Goal: Task Accomplishment & Management: Manage account settings

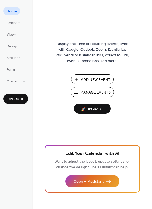
click at [90, 92] on span "Manage Events" at bounding box center [95, 93] width 30 height 6
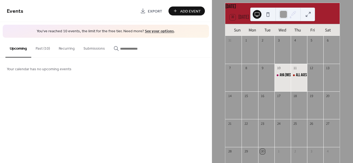
scroll to position [27, 0]
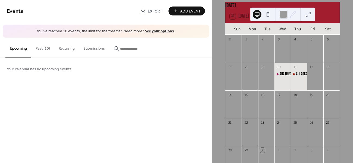
click at [281, 77] on div "AHA [MEDICAL_DATA] Classroom" at bounding box center [300, 73] width 40 height 5
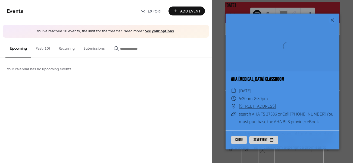
click at [281, 77] on link "AHA [MEDICAL_DATA] Classroom" at bounding box center [257, 79] width 53 height 6
click at [43, 47] on button "Past (10)" at bounding box center [42, 47] width 23 height 19
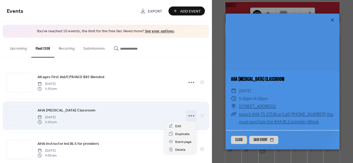
click at [190, 114] on icon at bounding box center [191, 116] width 9 height 9
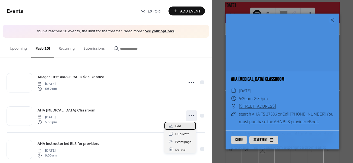
click at [177, 126] on span "Edit" at bounding box center [178, 127] width 6 height 6
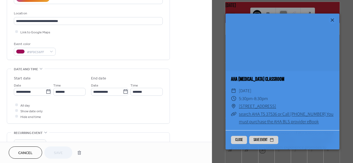
scroll to position [136, 0]
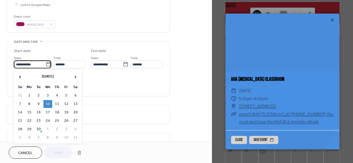
click at [36, 63] on input "**********" at bounding box center [30, 65] width 32 height 8
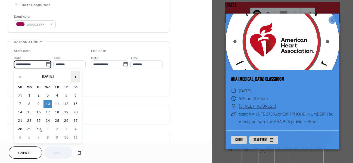
click at [75, 76] on span "›" at bounding box center [75, 76] width 8 height 11
click at [48, 104] on td "8" at bounding box center [47, 104] width 9 height 8
type input "**********"
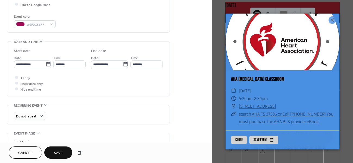
click at [62, 151] on span "Save" at bounding box center [58, 154] width 9 height 6
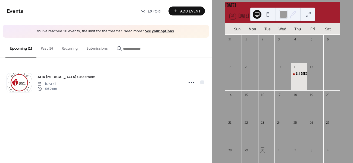
click at [45, 46] on button "Past (9)" at bounding box center [46, 47] width 21 height 19
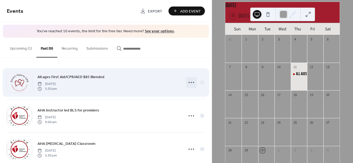
click at [191, 82] on circle at bounding box center [191, 82] width 1 height 1
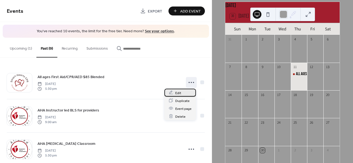
click at [178, 94] on span "Edit" at bounding box center [178, 93] width 6 height 6
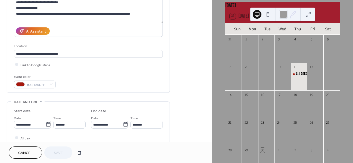
scroll to position [109, 0]
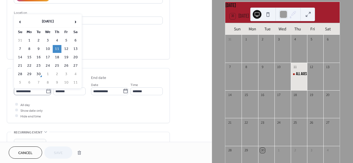
click at [46, 92] on icon at bounding box center [48, 91] width 5 height 5
click at [46, 92] on input "**********" at bounding box center [30, 91] width 32 height 8
click at [75, 21] on span "›" at bounding box center [75, 21] width 8 height 11
click at [57, 39] on td "2" at bounding box center [57, 41] width 9 height 8
type input "**********"
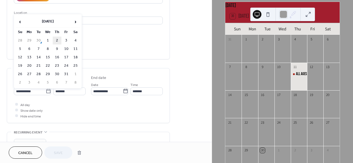
type input "**********"
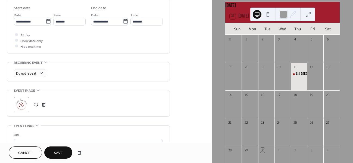
scroll to position [190, 0]
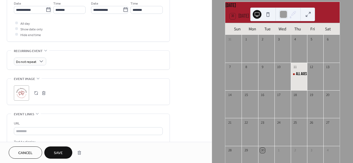
click at [54, 153] on button "Save" at bounding box center [58, 153] width 28 height 12
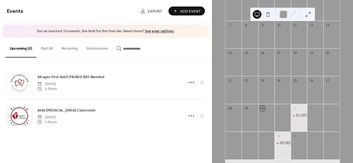
scroll to position [94, 0]
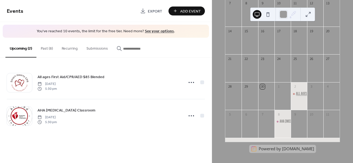
click at [298, 94] on div "All ages First Aid/CPR/AED $85 Blended" at bounding box center [322, 93] width 52 height 5
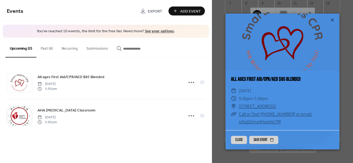
click at [333, 19] on icon at bounding box center [332, 20] width 7 height 7
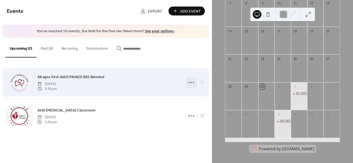
click at [192, 82] on icon at bounding box center [191, 82] width 9 height 9
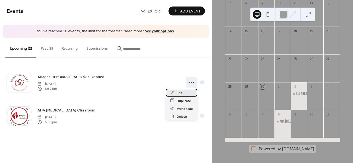
click at [178, 93] on span "Edit" at bounding box center [180, 93] width 6 height 6
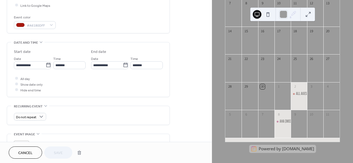
scroll to position [136, 0]
click at [46, 64] on icon at bounding box center [48, 64] width 5 height 5
click at [46, 64] on input "**********" at bounding box center [30, 65] width 32 height 8
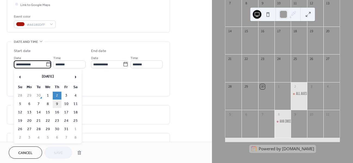
click at [57, 104] on td "9" at bounding box center [57, 104] width 9 height 8
type input "**********"
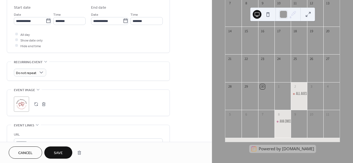
scroll to position [217, 0]
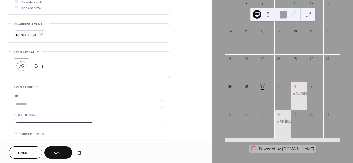
click at [61, 154] on span "Save" at bounding box center [58, 154] width 9 height 6
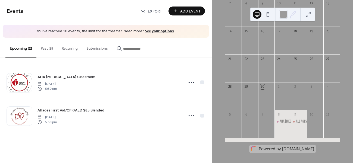
click at [48, 48] on button "Past (8)" at bounding box center [46, 47] width 21 height 19
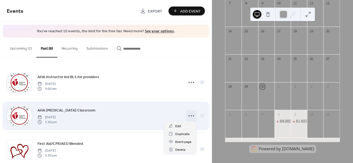
click at [189, 114] on icon at bounding box center [191, 116] width 9 height 9
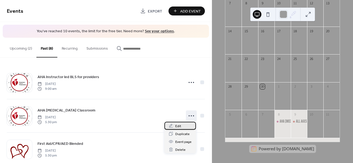
click at [177, 126] on span "Edit" at bounding box center [178, 127] width 6 height 6
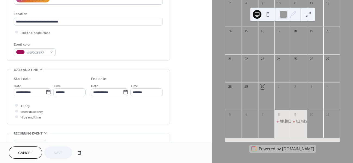
scroll to position [109, 0]
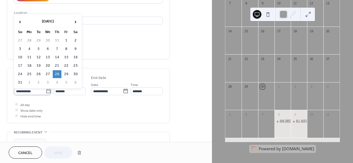
click at [47, 89] on icon at bounding box center [48, 91] width 5 height 5
click at [46, 89] on input "**********" at bounding box center [30, 91] width 32 height 8
click at [75, 21] on span "›" at bounding box center [75, 21] width 8 height 11
click at [47, 57] on td "15" at bounding box center [47, 58] width 9 height 8
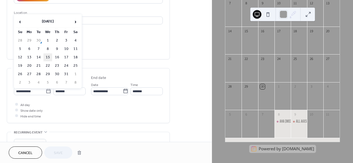
type input "**********"
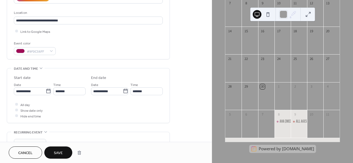
click at [57, 152] on span "Save" at bounding box center [58, 154] width 9 height 6
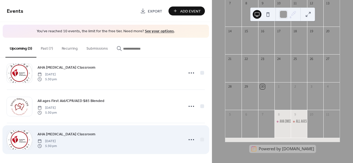
scroll to position [10, 0]
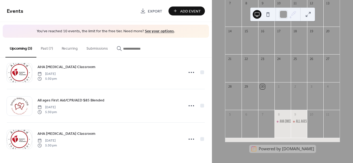
click at [45, 48] on button "Past (7)" at bounding box center [46, 47] width 21 height 19
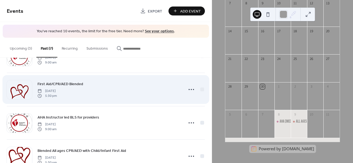
scroll to position [27, 0]
click at [189, 87] on icon at bounding box center [191, 88] width 9 height 9
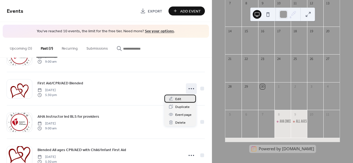
click at [179, 100] on span "Edit" at bounding box center [178, 99] width 6 height 6
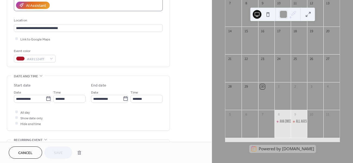
scroll to position [136, 0]
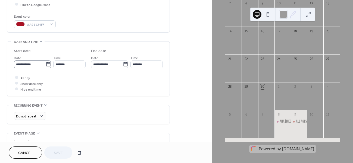
click at [47, 63] on icon at bounding box center [48, 64] width 5 height 5
click at [46, 63] on input "**********" at bounding box center [30, 65] width 32 height 8
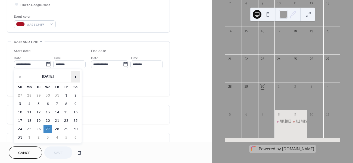
click at [75, 77] on span "›" at bounding box center [75, 76] width 8 height 11
click at [19, 76] on span "‹" at bounding box center [20, 76] width 8 height 11
click at [47, 120] on td "22" at bounding box center [47, 121] width 9 height 8
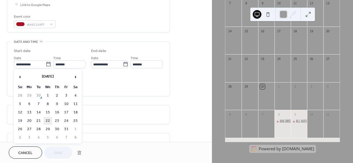
type input "**********"
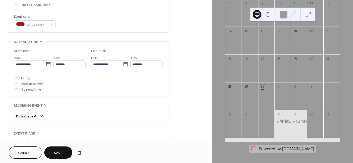
click at [58, 152] on span "Save" at bounding box center [58, 154] width 9 height 6
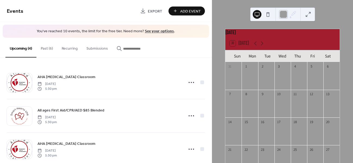
click at [285, 12] on div at bounding box center [283, 14] width 9 height 9
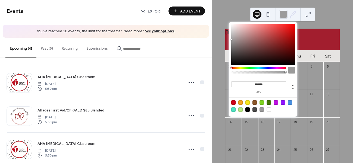
click at [232, 10] on div "[DATE] 30 [DATE] Sun Mon Tue Wed Thu Fri Sat 31 1 2 3 4 5 6 7 8 9 10 11 12 13 1…" at bounding box center [282, 81] width 141 height 163
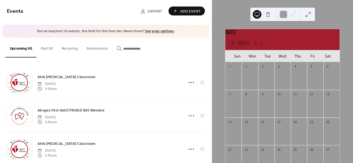
click at [268, 12] on button at bounding box center [268, 14] width 9 height 9
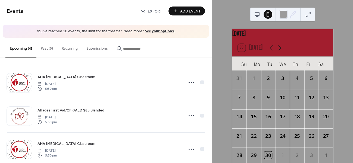
click at [278, 52] on icon at bounding box center [279, 47] width 8 height 8
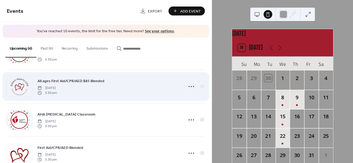
scroll to position [43, 0]
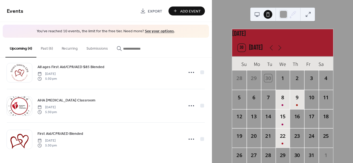
click at [46, 49] on button "Past (6)" at bounding box center [46, 47] width 21 height 19
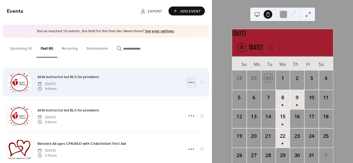
click at [190, 80] on icon at bounding box center [191, 82] width 9 height 9
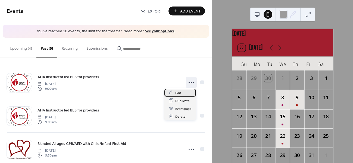
click at [179, 92] on span "Edit" at bounding box center [178, 93] width 6 height 6
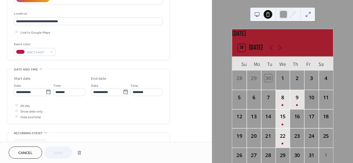
scroll to position [109, 0]
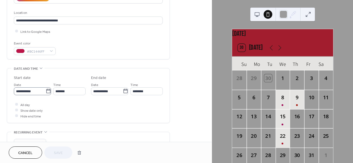
click at [46, 89] on icon at bounding box center [48, 91] width 4 height 4
click at [45, 89] on input "**********" at bounding box center [30, 91] width 32 height 8
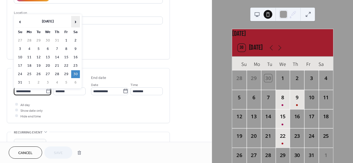
click at [77, 23] on span "›" at bounding box center [75, 21] width 8 height 11
click at [75, 22] on span "›" at bounding box center [75, 21] width 8 height 11
click at [20, 21] on span "‹" at bounding box center [20, 21] width 8 height 11
click at [77, 46] on td "11" at bounding box center [75, 49] width 9 height 8
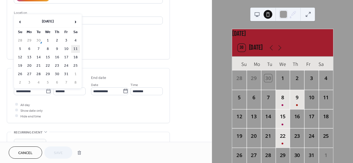
type input "**********"
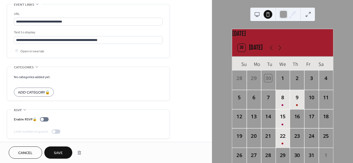
scroll to position [301, 0]
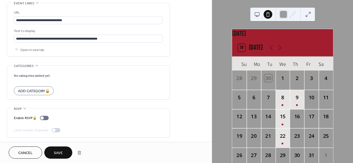
click at [61, 152] on span "Save" at bounding box center [58, 154] width 9 height 6
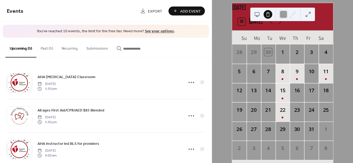
scroll to position [27, 0]
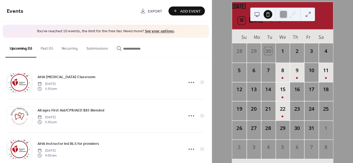
click at [46, 48] on button "Past (5)" at bounding box center [46, 47] width 21 height 19
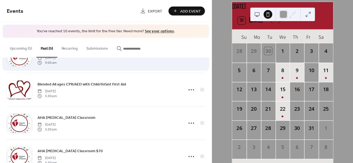
scroll to position [27, 0]
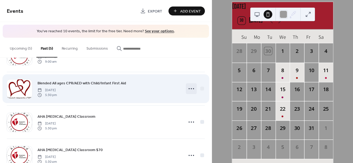
click at [191, 88] on icon at bounding box center [191, 88] width 9 height 9
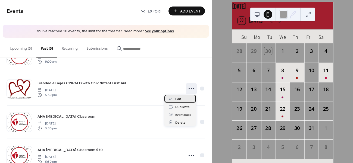
click at [176, 98] on span "Edit" at bounding box center [178, 99] width 6 height 6
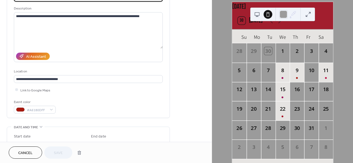
scroll to position [82, 0]
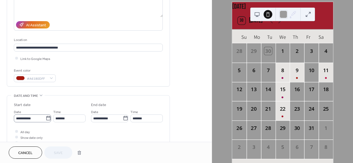
click at [47, 117] on icon at bounding box center [48, 118] width 4 height 4
click at [46, 117] on input "**********" at bounding box center [30, 119] width 32 height 8
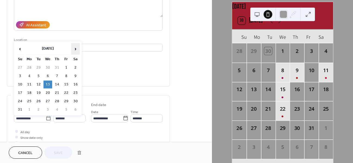
click at [76, 48] on span "›" at bounding box center [75, 48] width 8 height 11
click at [57, 98] on td "30" at bounding box center [57, 102] width 9 height 8
type input "**********"
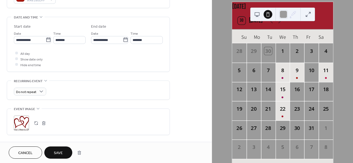
scroll to position [163, 0]
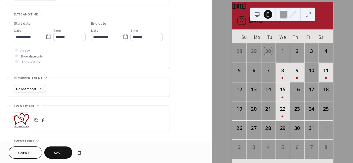
click at [58, 152] on span "Save" at bounding box center [58, 154] width 9 height 6
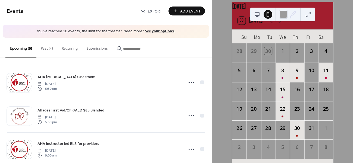
click at [45, 46] on button "Past (4)" at bounding box center [46, 47] width 21 height 19
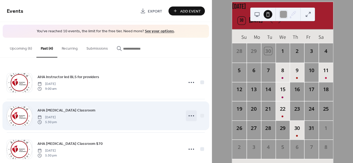
click at [189, 114] on icon at bounding box center [191, 116] width 9 height 9
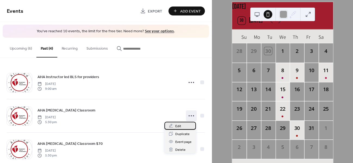
click at [181, 125] on div "Edit" at bounding box center [180, 126] width 32 height 8
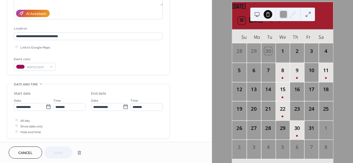
scroll to position [84, 0]
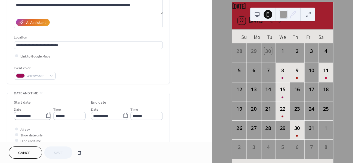
click at [47, 116] on icon at bounding box center [48, 115] width 5 height 5
click at [46, 116] on input "**********" at bounding box center [30, 116] width 32 height 8
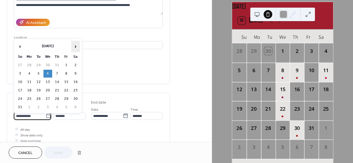
click at [75, 44] on span "›" at bounding box center [75, 46] width 8 height 11
click at [46, 96] on td "29" at bounding box center [47, 99] width 9 height 8
type input "**********"
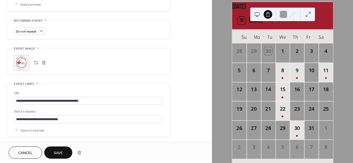
scroll to position [220, 0]
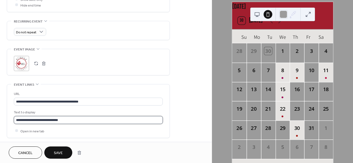
click at [75, 121] on input "**********" at bounding box center [88, 120] width 149 height 8
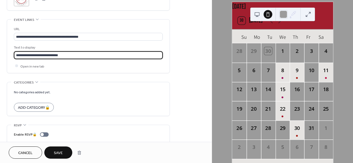
scroll to position [301, 0]
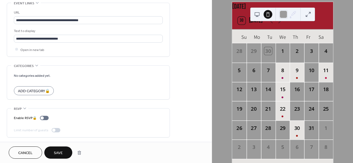
click at [55, 153] on span "Save" at bounding box center [58, 154] width 9 height 6
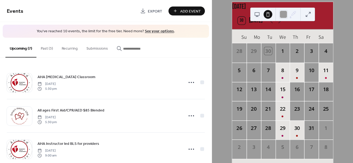
click at [47, 49] on button "Past (3)" at bounding box center [46, 47] width 21 height 19
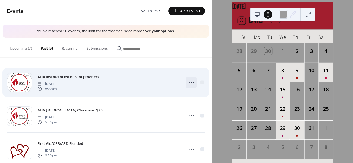
click at [189, 82] on icon at bounding box center [191, 82] width 9 height 9
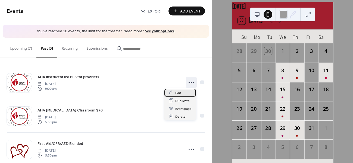
click at [175, 93] on span "Edit" at bounding box center [178, 93] width 6 height 6
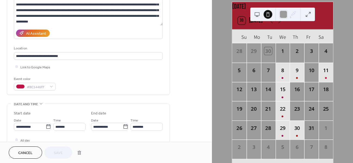
scroll to position [82, 0]
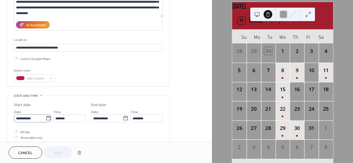
click at [47, 118] on icon at bounding box center [48, 118] width 5 height 5
click at [46, 118] on input "**********" at bounding box center [30, 119] width 32 height 8
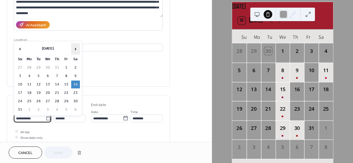
click at [77, 47] on span "›" at bounding box center [75, 48] width 8 height 11
click at [76, 48] on span "›" at bounding box center [75, 48] width 8 height 11
click at [76, 91] on td "25" at bounding box center [75, 93] width 9 height 8
type input "**********"
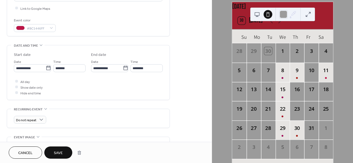
scroll to position [163, 0]
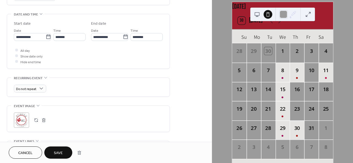
click at [58, 154] on span "Save" at bounding box center [58, 154] width 9 height 6
